Goal: Task Accomplishment & Management: Manage account settings

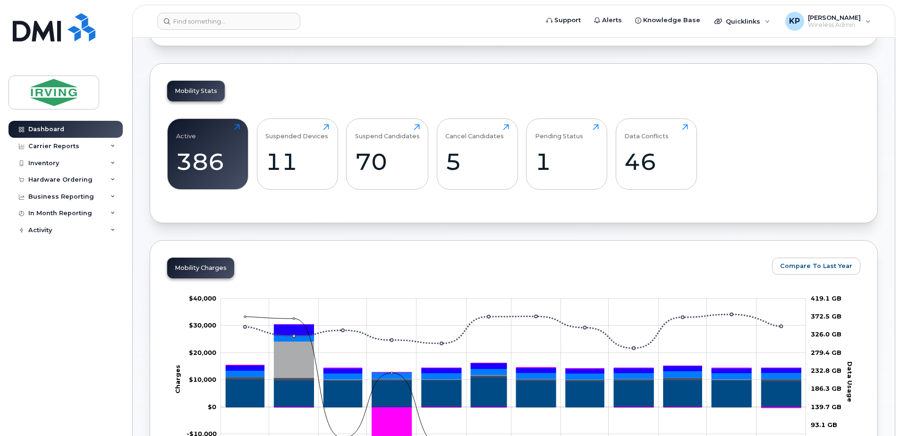
scroll to position [63, 0]
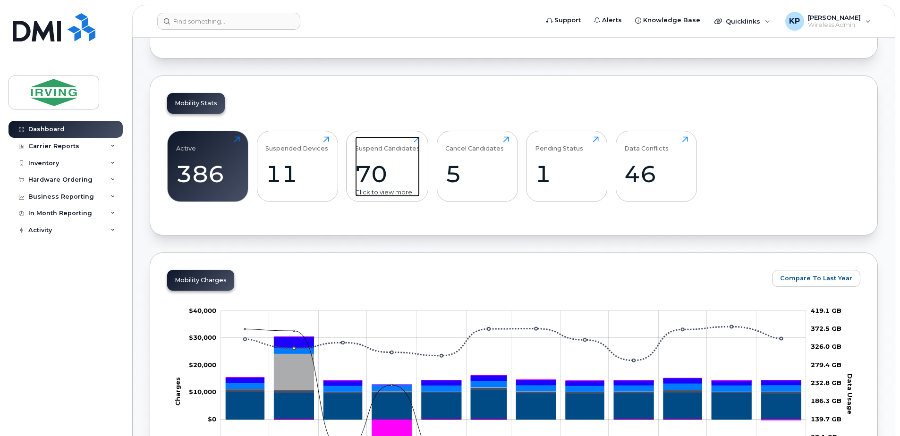
click at [378, 174] on div "70" at bounding box center [387, 174] width 65 height 28
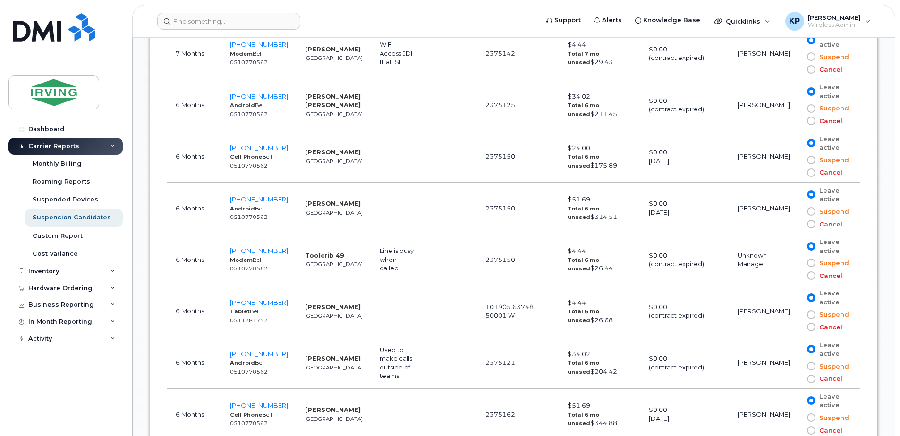
scroll to position [1624, 0]
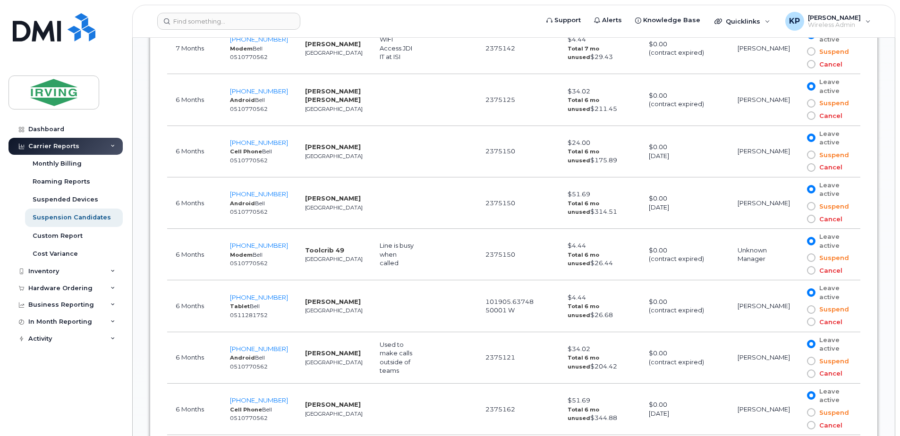
click at [813, 370] on span at bounding box center [811, 374] width 8 height 8
click at [798, 374] on input "Cancel" at bounding box center [798, 374] width 0 height 0
click at [267, 345] on span "902-240-7762" at bounding box center [259, 349] width 58 height 8
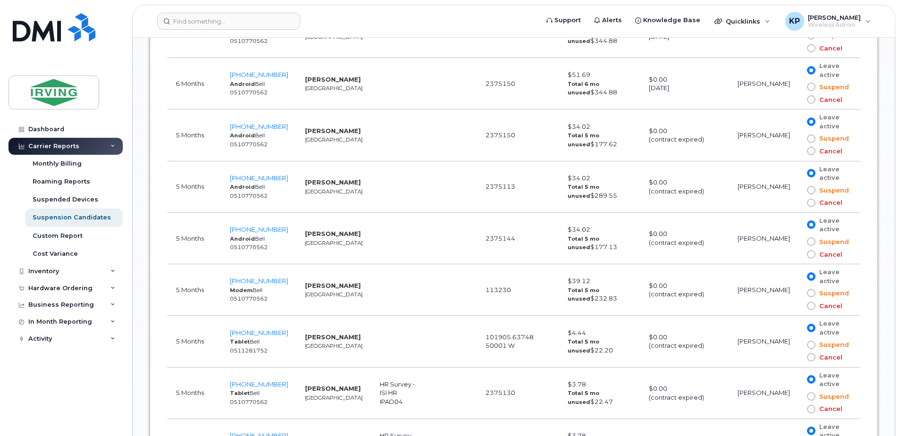
scroll to position [1992, 0]
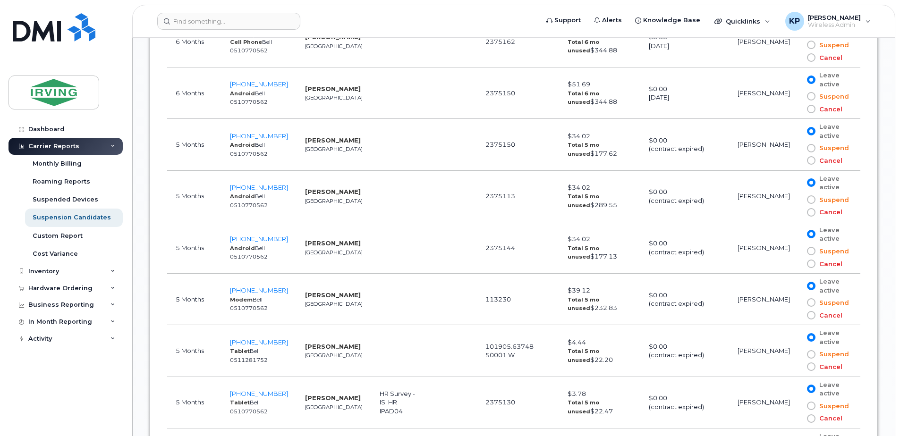
drag, startPoint x: 896, startPoint y: 231, endPoint x: 895, endPoint y: 278, distance: 46.3
click at [895, 278] on body "Support Alerts Knowledge Base Quicklinks Suspend / Cancel Device Change SIM Car…" at bounding box center [450, 211] width 900 height 4407
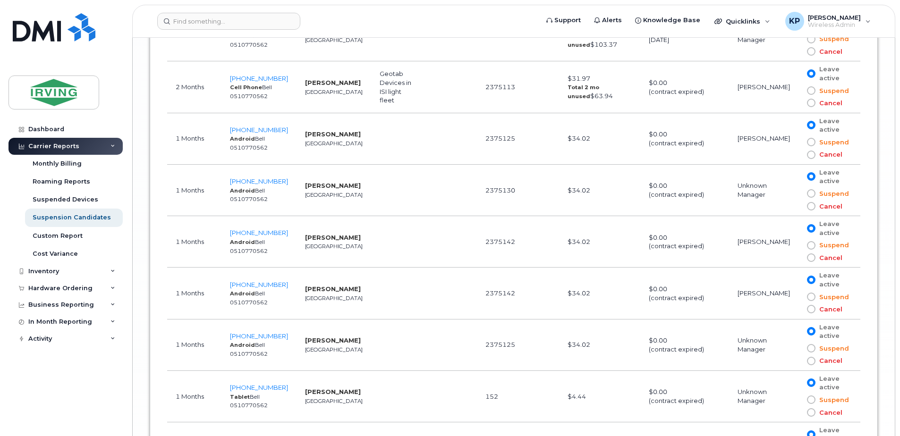
scroll to position [3781, 0]
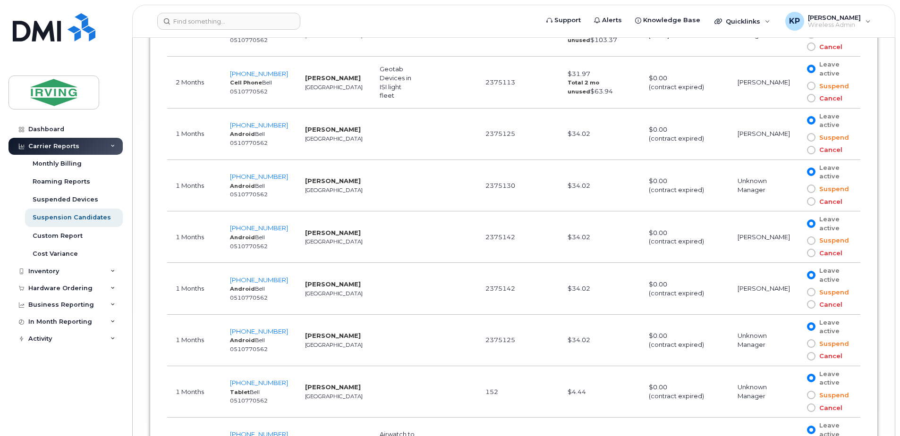
click at [820, 404] on span "Cancel" at bounding box center [829, 408] width 27 height 9
click at [798, 408] on input "Cancel" at bounding box center [798, 408] width 0 height 0
click at [253, 379] on span "902-399-6281" at bounding box center [259, 383] width 58 height 8
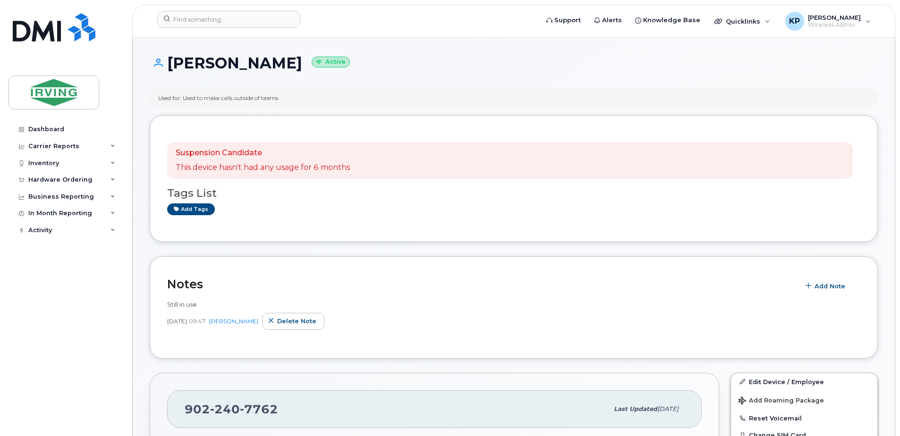
scroll to position [382, 0]
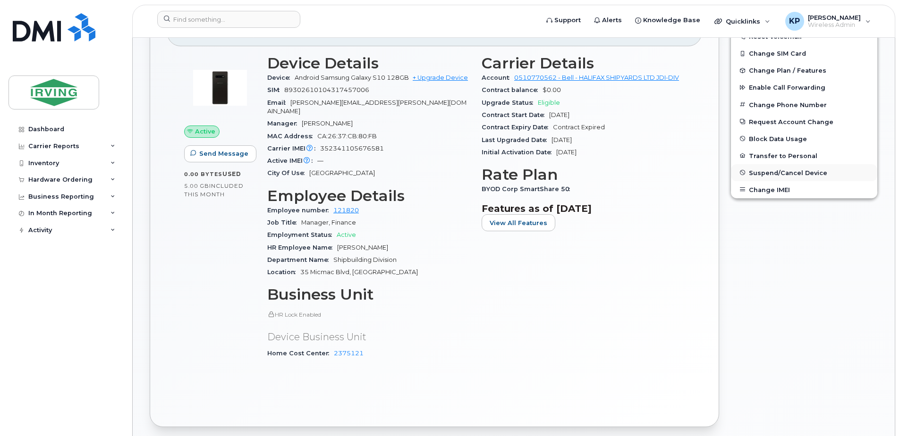
click at [800, 175] on span "Suspend/Cancel Device" at bounding box center [788, 172] width 78 height 7
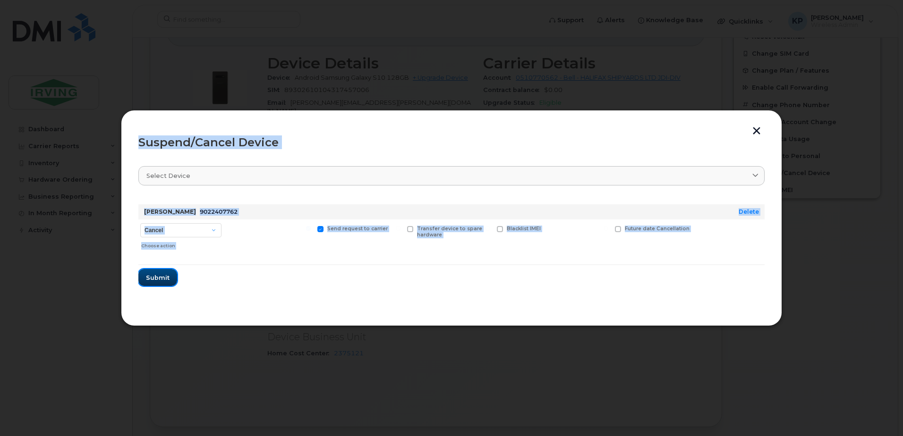
click at [165, 280] on span "Submit" at bounding box center [158, 277] width 24 height 9
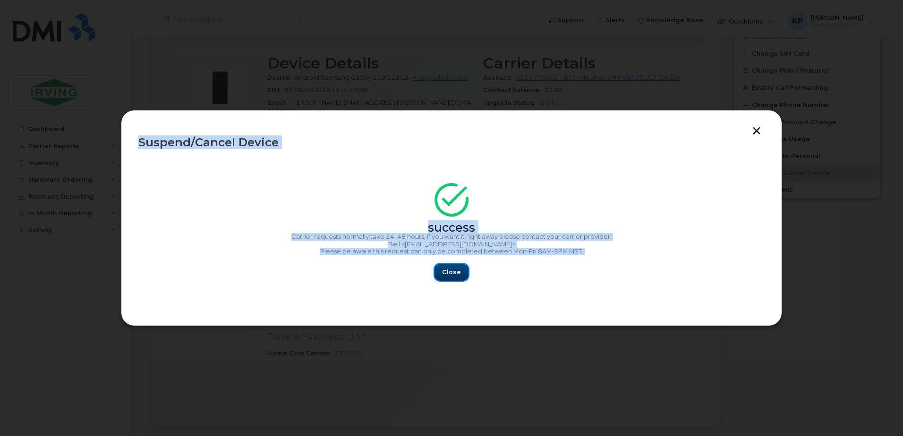
click at [455, 271] on span "Close" at bounding box center [451, 272] width 19 height 9
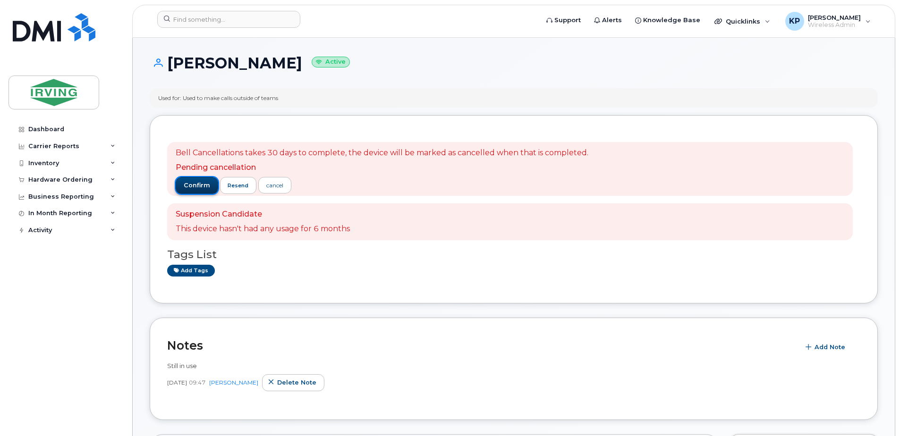
click at [198, 187] on span "confirm" at bounding box center [197, 185] width 26 height 8
click at [198, 187] on div "confirm resend cancel" at bounding box center [382, 185] width 413 height 17
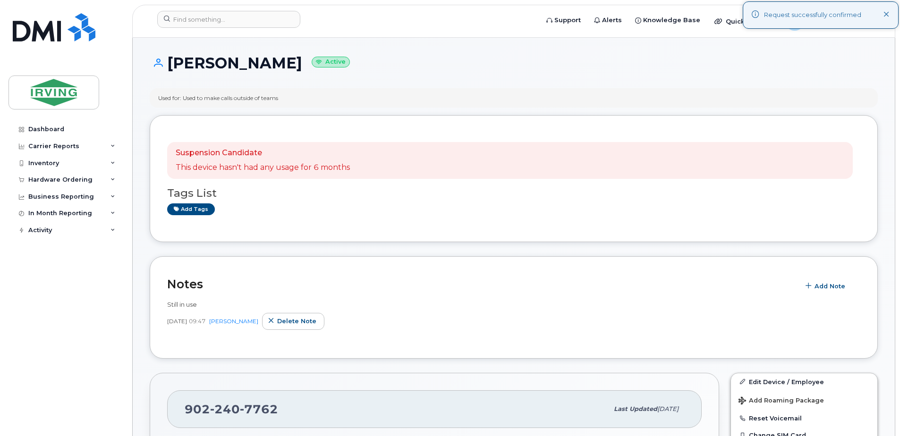
drag, startPoint x: 198, startPoint y: 187, endPoint x: 283, endPoint y: 224, distance: 93.4
click at [283, 224] on div "Bell Cancellations takes 30 days to complete, the device will be marked as canc…" at bounding box center [513, 179] width 693 height 92
drag, startPoint x: 283, startPoint y: 224, endPoint x: 364, endPoint y: 251, distance: 85.0
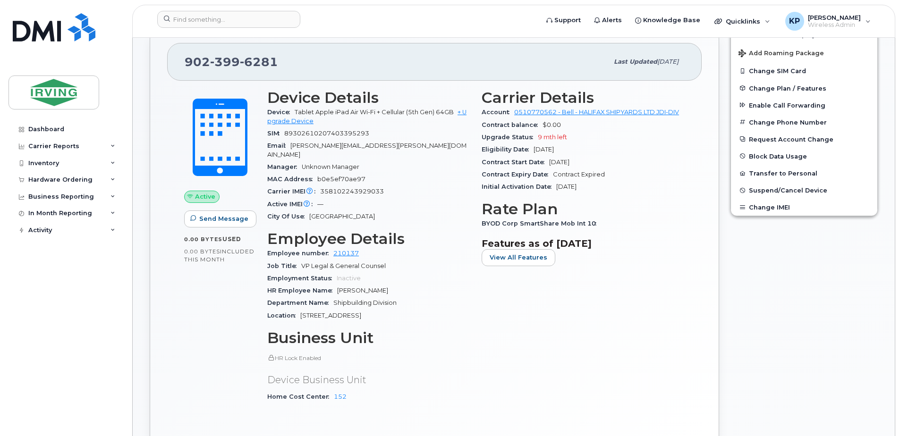
scroll to position [230, 0]
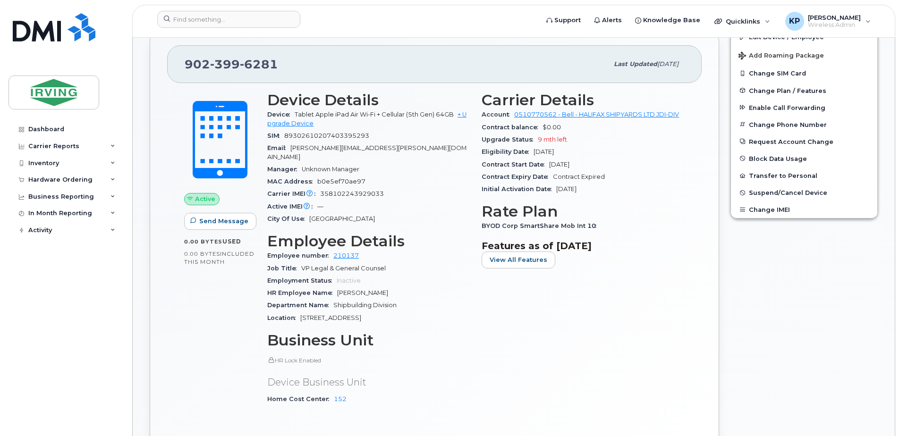
click at [802, 192] on span "Suspend/Cancel Device" at bounding box center [788, 192] width 78 height 7
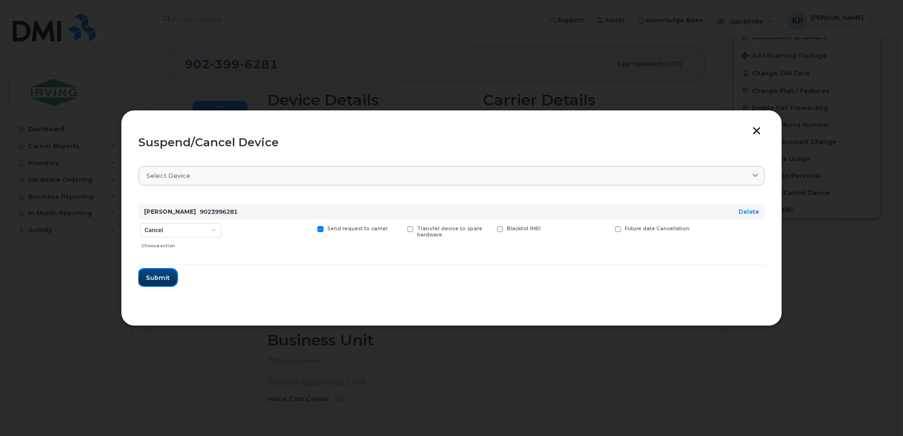
drag, startPoint x: 166, startPoint y: 276, endPoint x: 186, endPoint y: 246, distance: 36.5
click at [186, 246] on form "[PERSON_NAME] 9023996281 Delete Cancel Suspend - Extend Suspension Suspend - Re…" at bounding box center [451, 241] width 626 height 89
click at [159, 279] on span "Submit" at bounding box center [158, 277] width 24 height 9
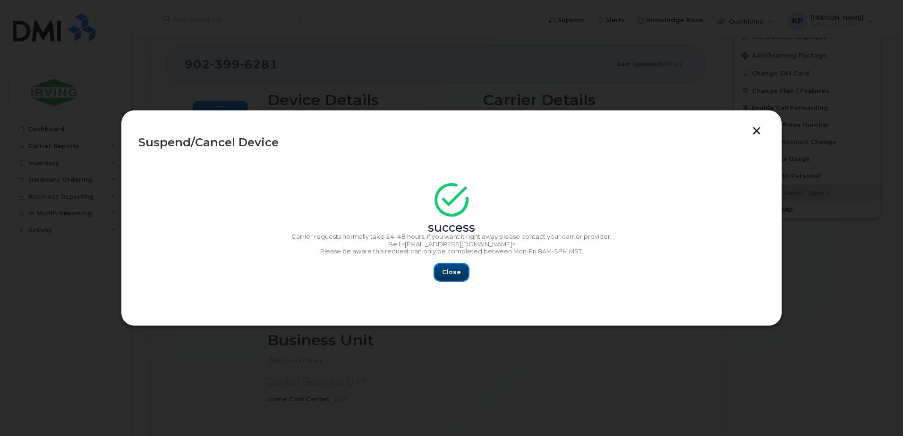
click at [459, 266] on button "Close" at bounding box center [451, 272] width 34 height 17
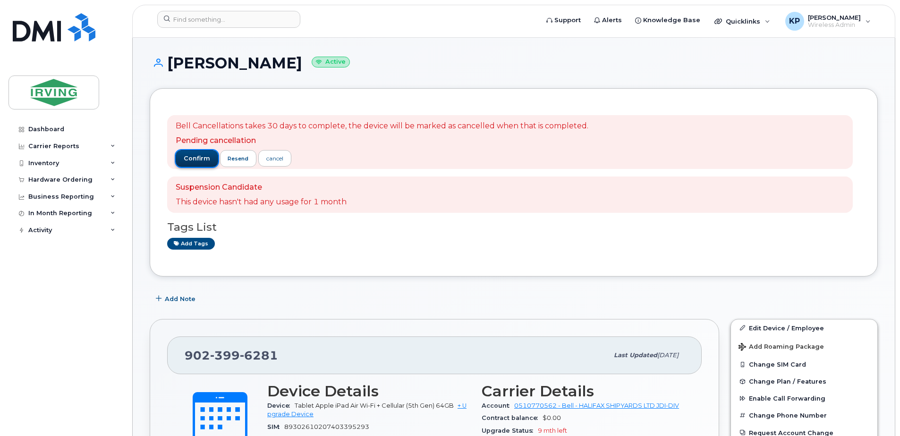
click at [195, 158] on span "confirm" at bounding box center [197, 158] width 26 height 8
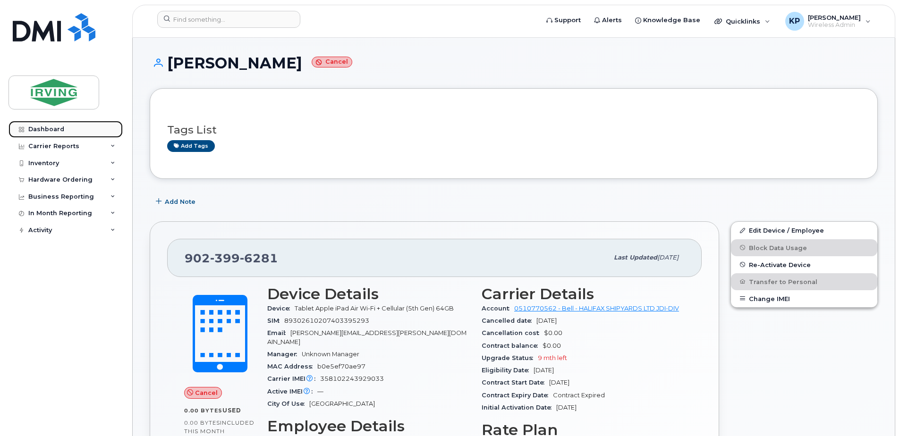
click at [60, 130] on div "Dashboard" at bounding box center [46, 130] width 36 height 8
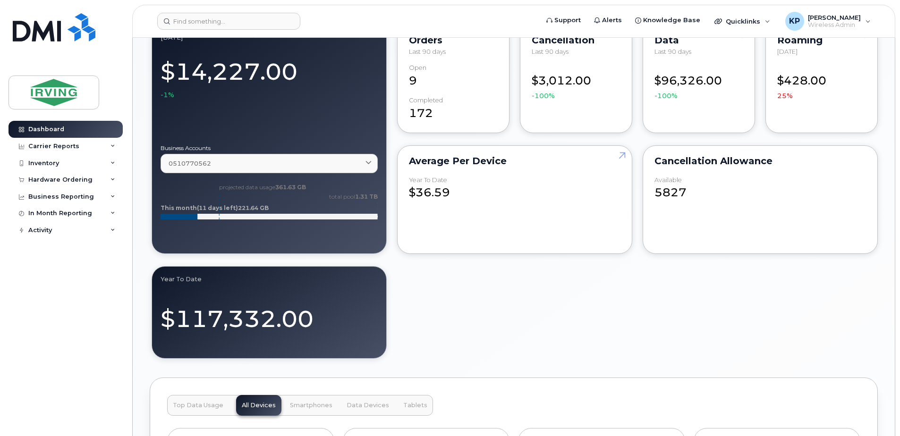
scroll to position [580, 0]
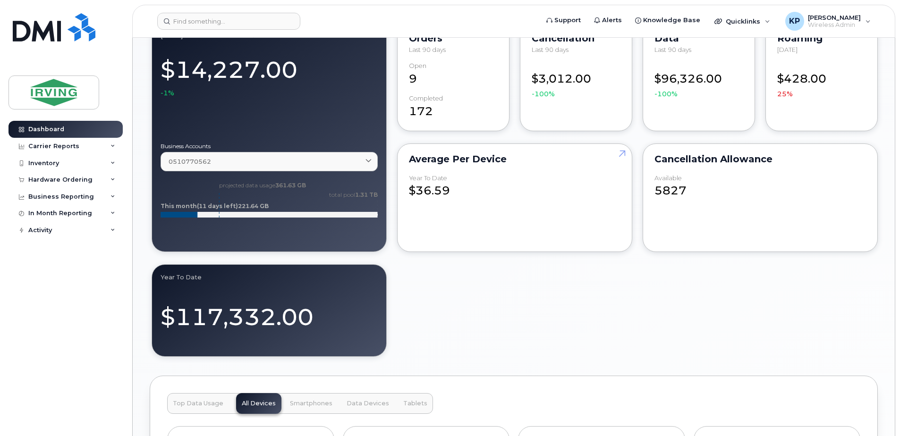
click at [586, 305] on div "August 2025 $14,227.00 -1% Business Accounts 0510770562 0510770562 HALIFAX SHIP…" at bounding box center [514, 190] width 728 height 338
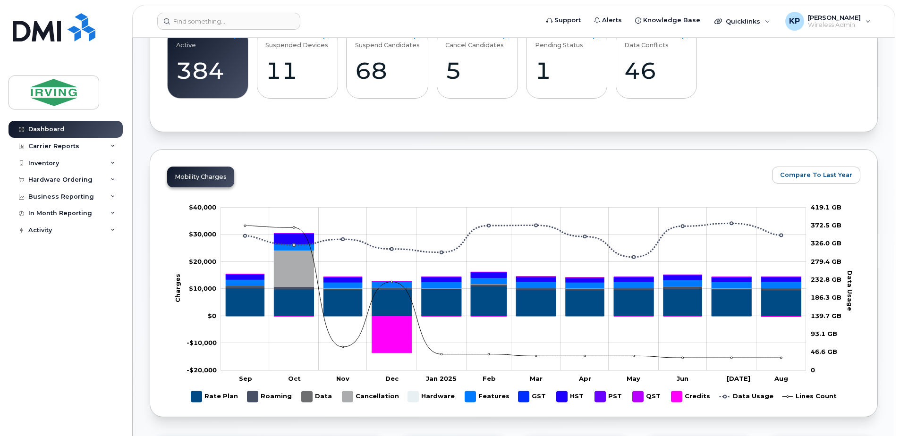
scroll to position [122, 0]
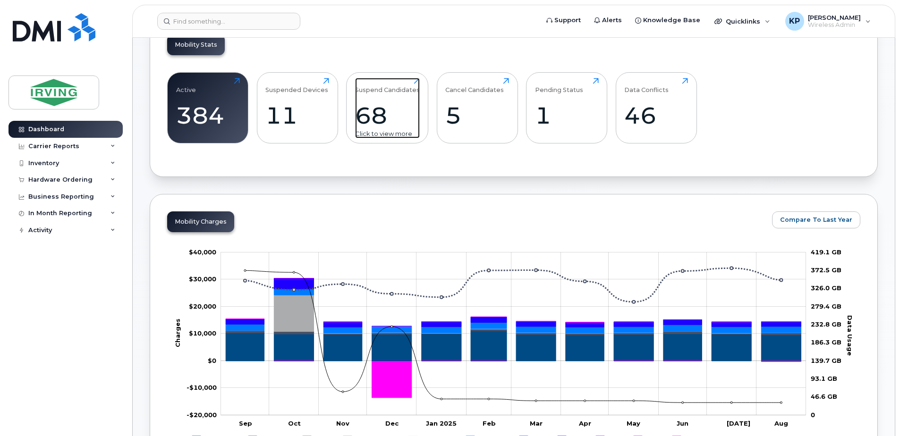
click at [381, 123] on div "68" at bounding box center [387, 116] width 65 height 28
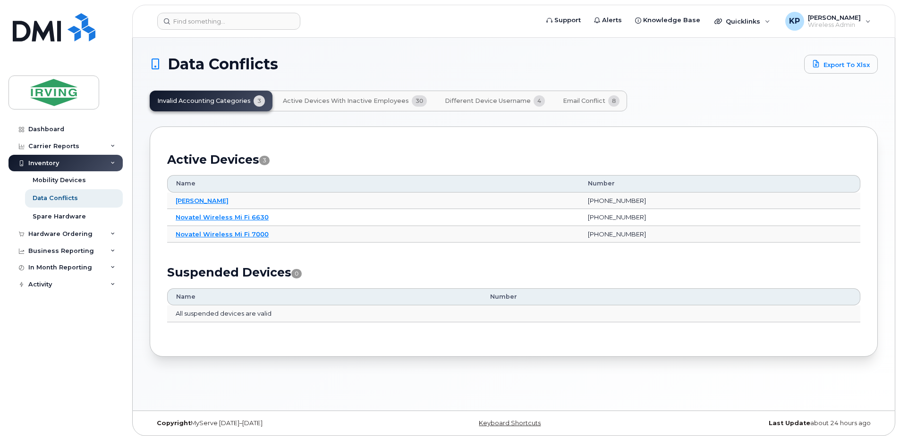
click at [484, 102] on span "Different Device Username" at bounding box center [488, 101] width 86 height 8
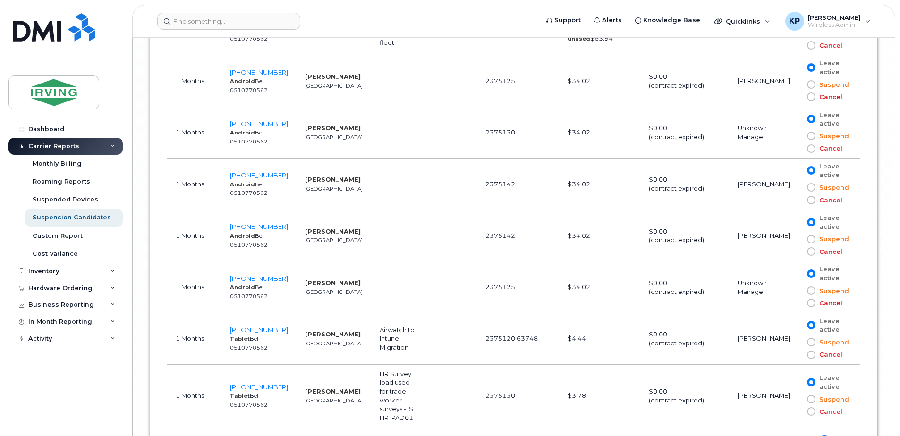
scroll to position [3819, 0]
